Goal: Find specific page/section: Find specific page/section

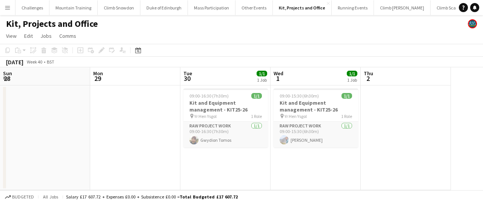
scroll to position [0, 260]
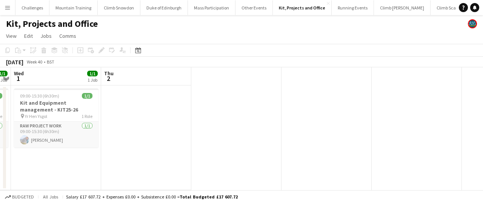
click at [8, 11] on button "Menu" at bounding box center [7, 7] width 15 height 15
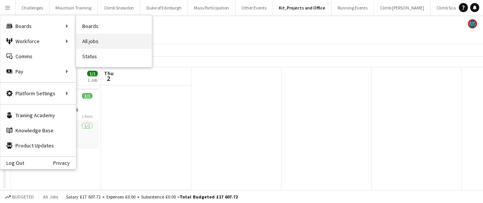
click at [95, 43] on link "All jobs" at bounding box center [113, 41] width 75 height 15
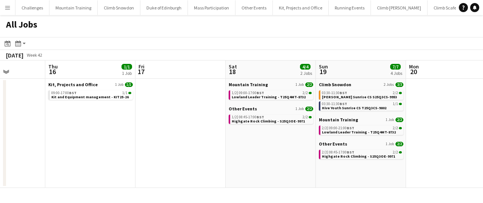
scroll to position [0, 316]
click at [265, 120] on span "Highgate Rock Climbing - S25Q3OE-9971" at bounding box center [267, 120] width 73 height 5
click at [269, 95] on span "Lowland Leader Training - T25Q4MT-8732" at bounding box center [268, 96] width 74 height 5
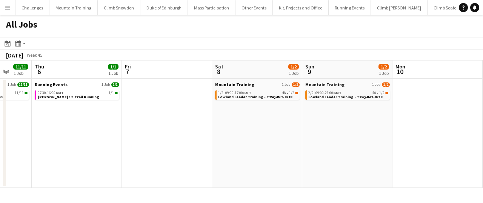
scroll to position [0, 345]
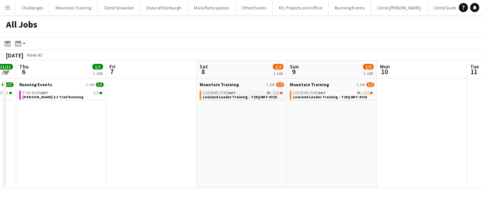
click at [251, 99] on app-brief-job-card "1/2 | 09:00-17:00 GMT 4A • 1/2 Lowland Leader Training - T25Q4MT-8718" at bounding box center [242, 94] width 85 height 9
click at [232, 94] on span "GMT" at bounding box center [232, 92] width 8 height 5
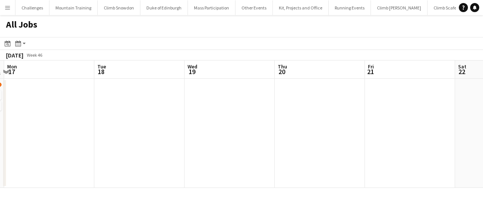
scroll to position [0, 269]
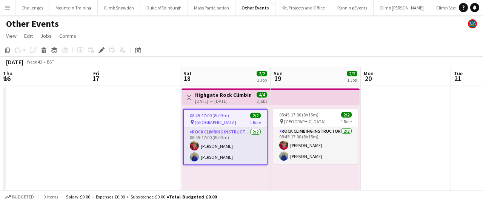
scroll to position [0, 260]
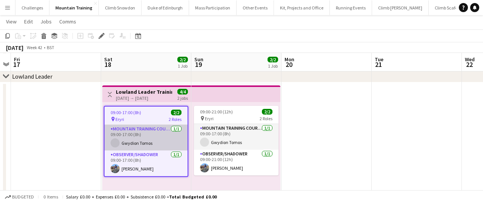
scroll to position [37, 0]
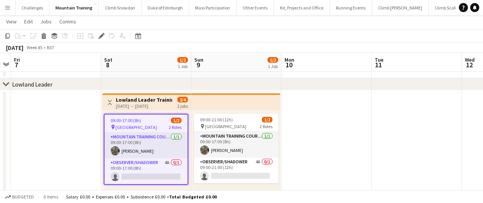
scroll to position [34, 0]
